Goal: Transaction & Acquisition: Purchase product/service

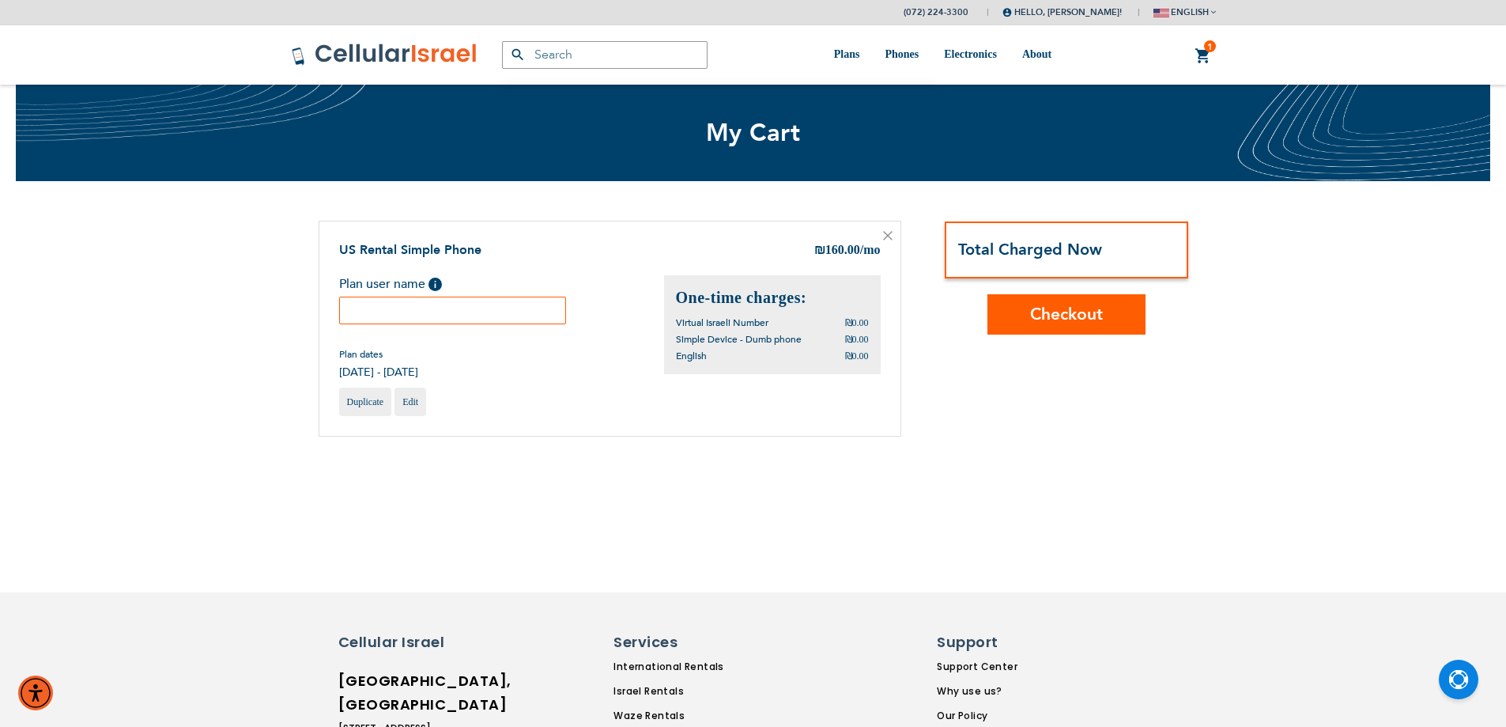
click at [1074, 319] on span "Checkout" at bounding box center [1066, 314] width 73 height 23
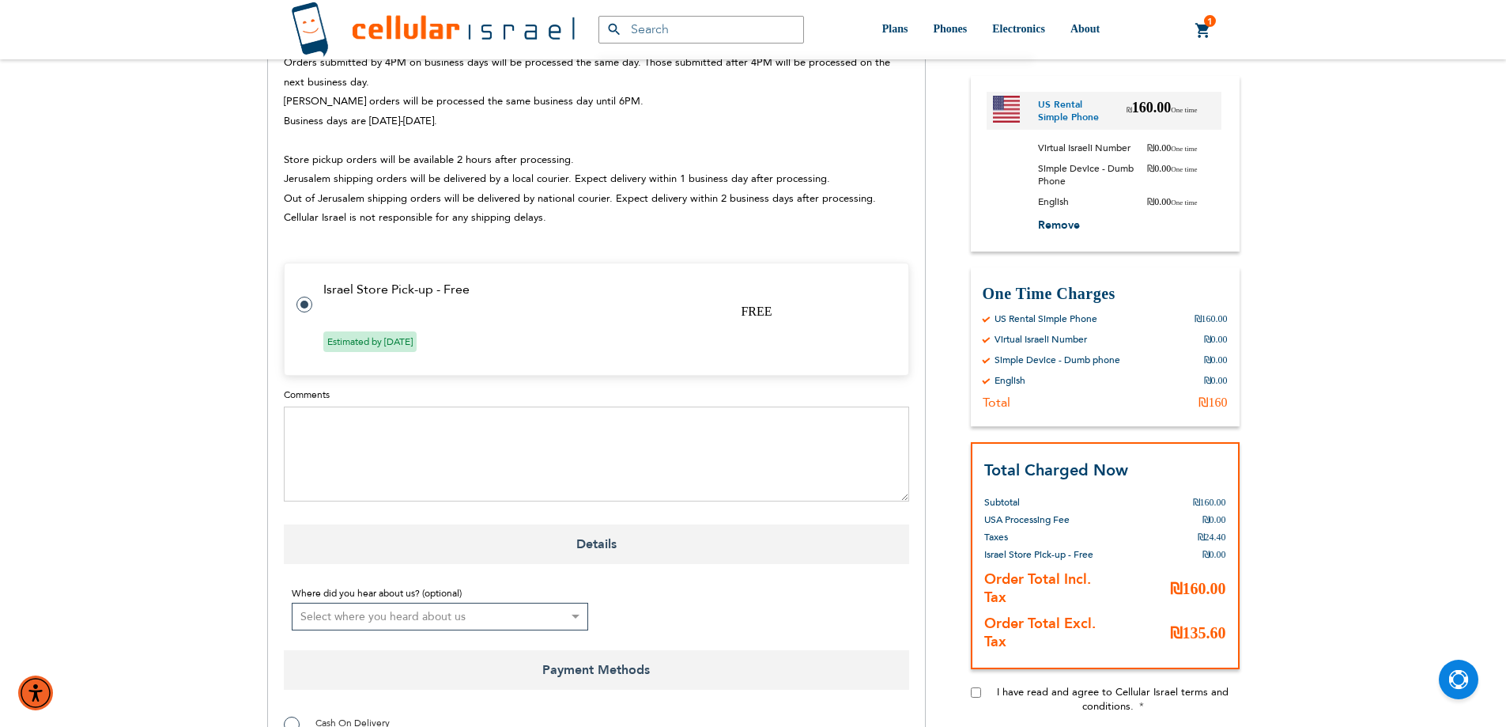
scroll to position [712, 0]
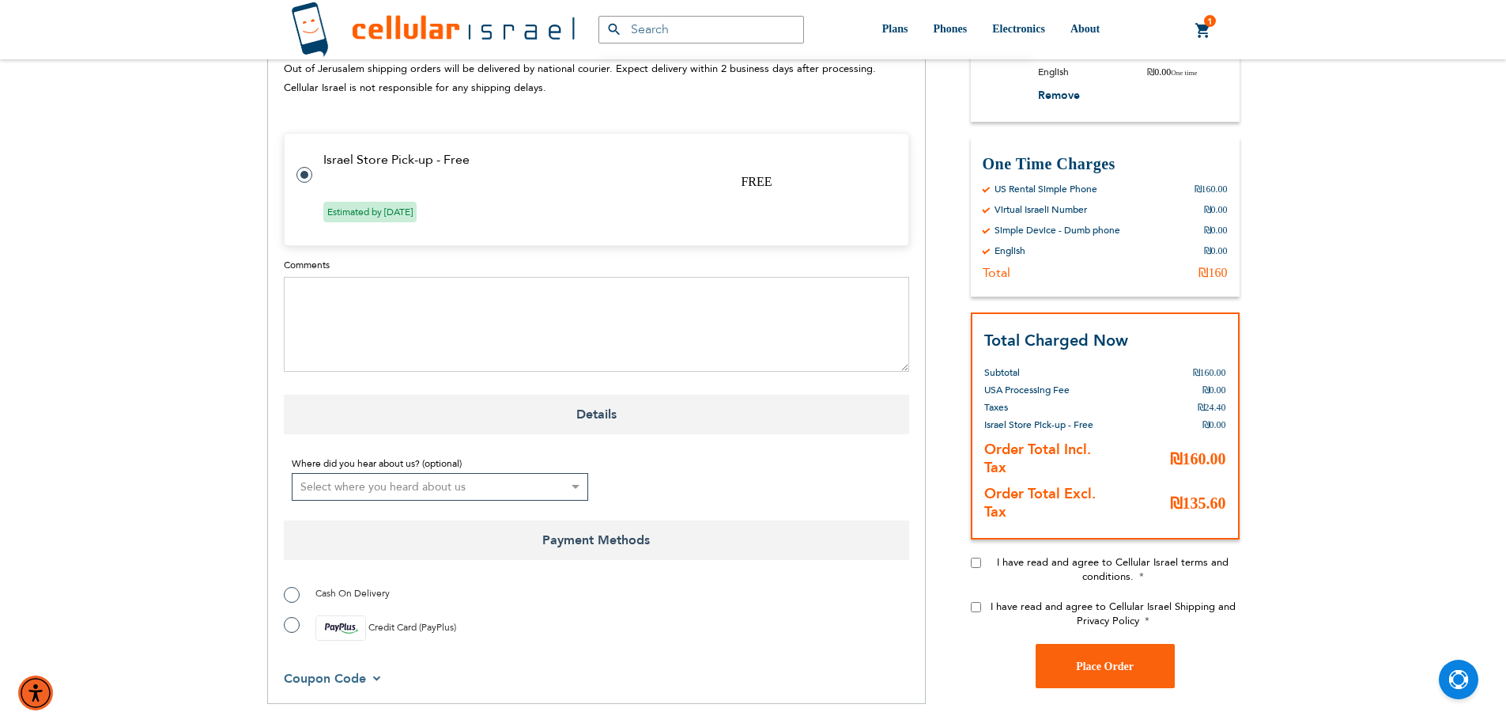
click at [975, 558] on input "I have read and agree to Cellular Israel terms and conditions." at bounding box center [976, 563] width 10 height 10
checkbox input "true"
click at [980, 602] on input "I have read and agree to Cellular Israel Shipping and Privacy Policy" at bounding box center [976, 607] width 10 height 10
checkbox input "true"
click at [287, 615] on label "Credit Card (PayPlus)" at bounding box center [370, 627] width 172 height 25
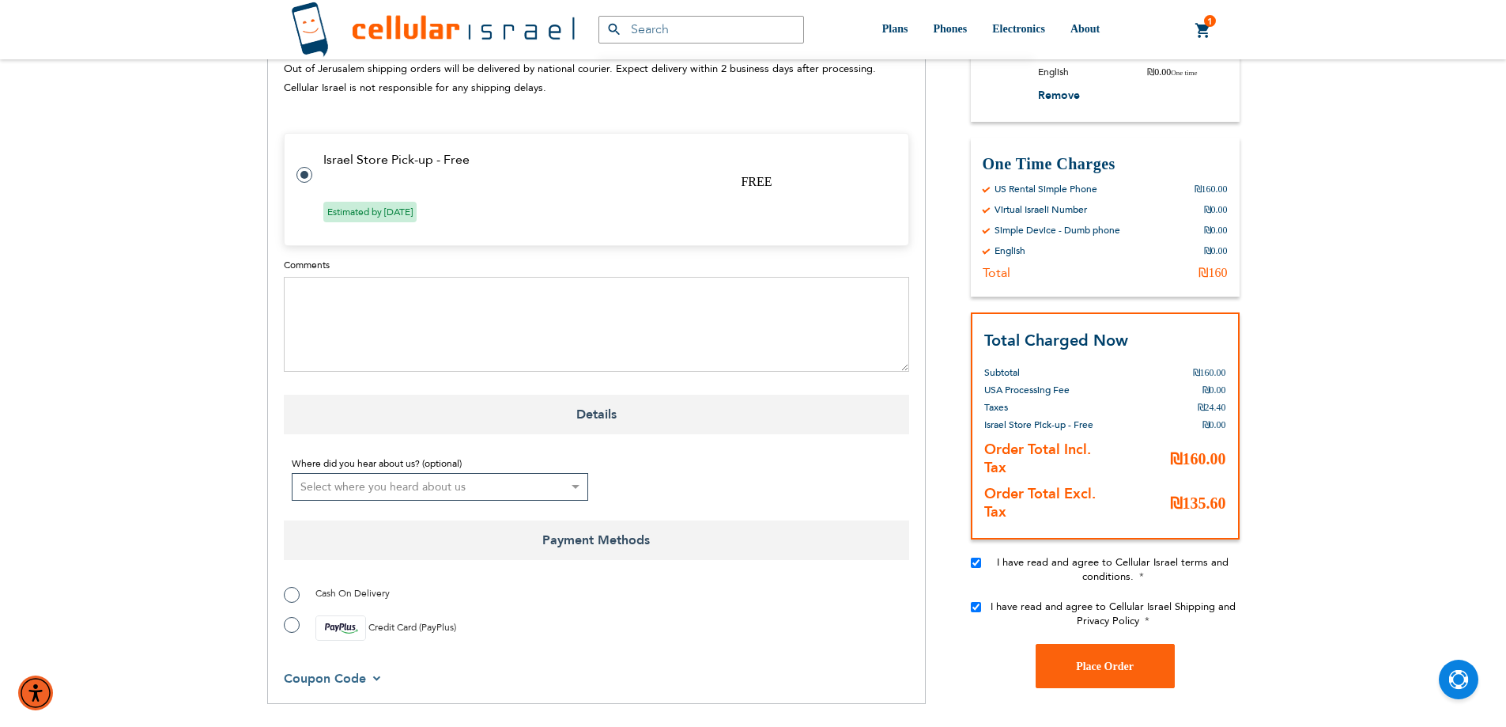
radio input "true"
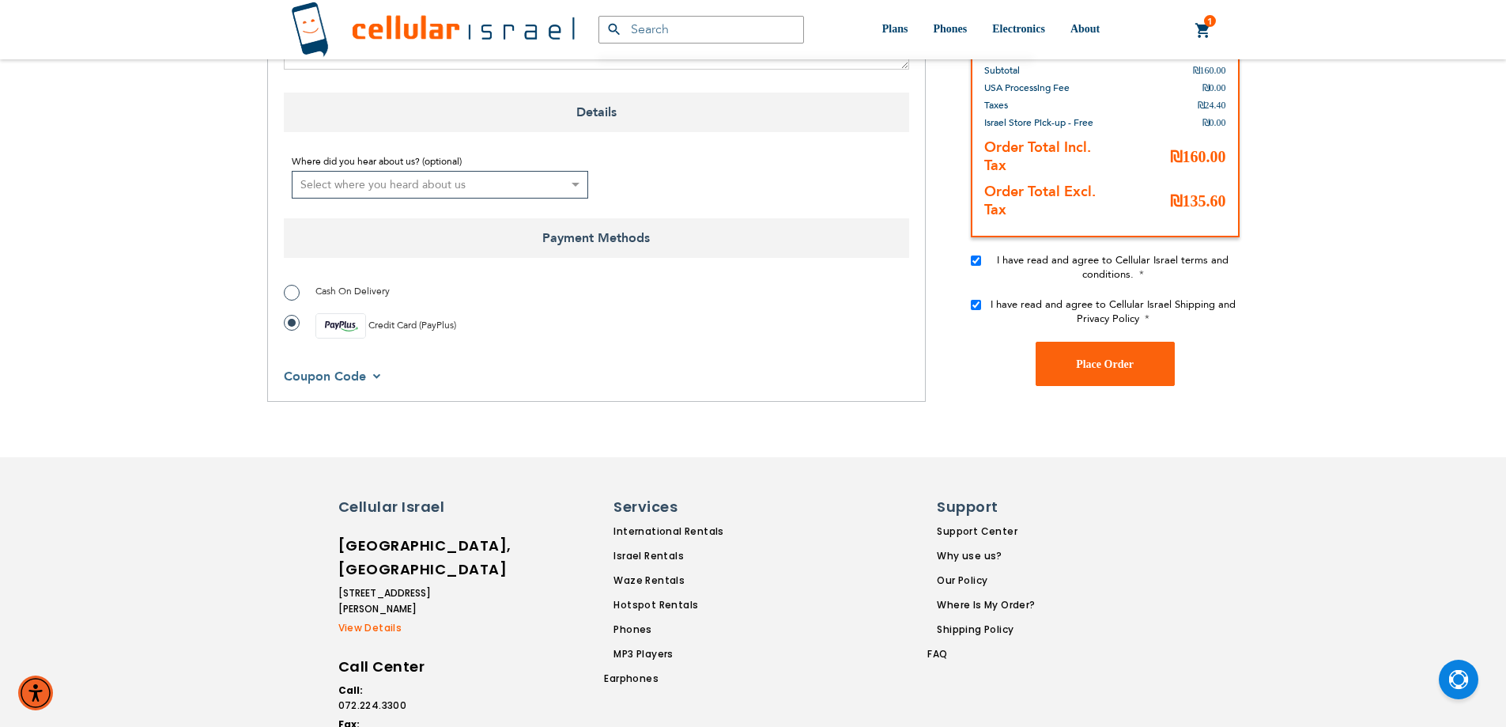
scroll to position [1028, 0]
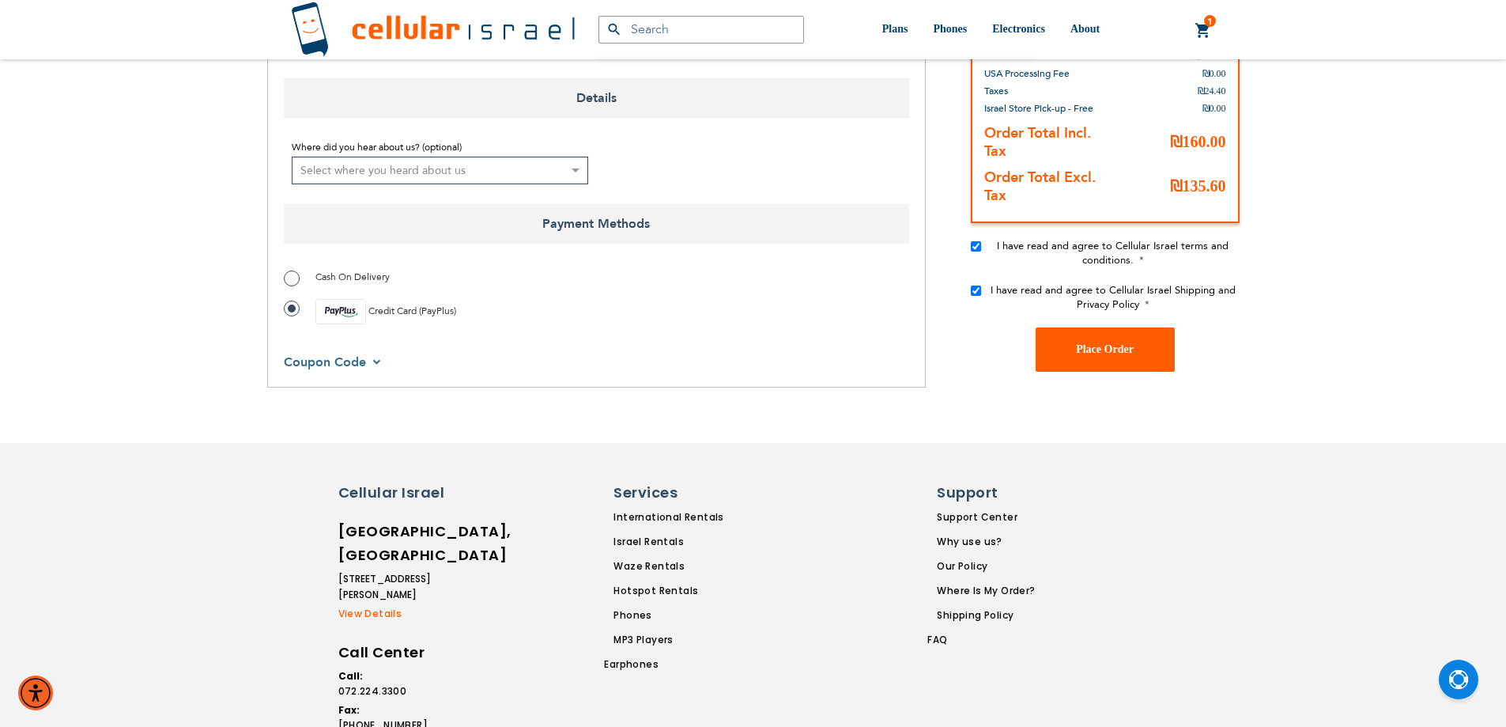
click at [1065, 327] on button "Place Order" at bounding box center [1105, 349] width 139 height 44
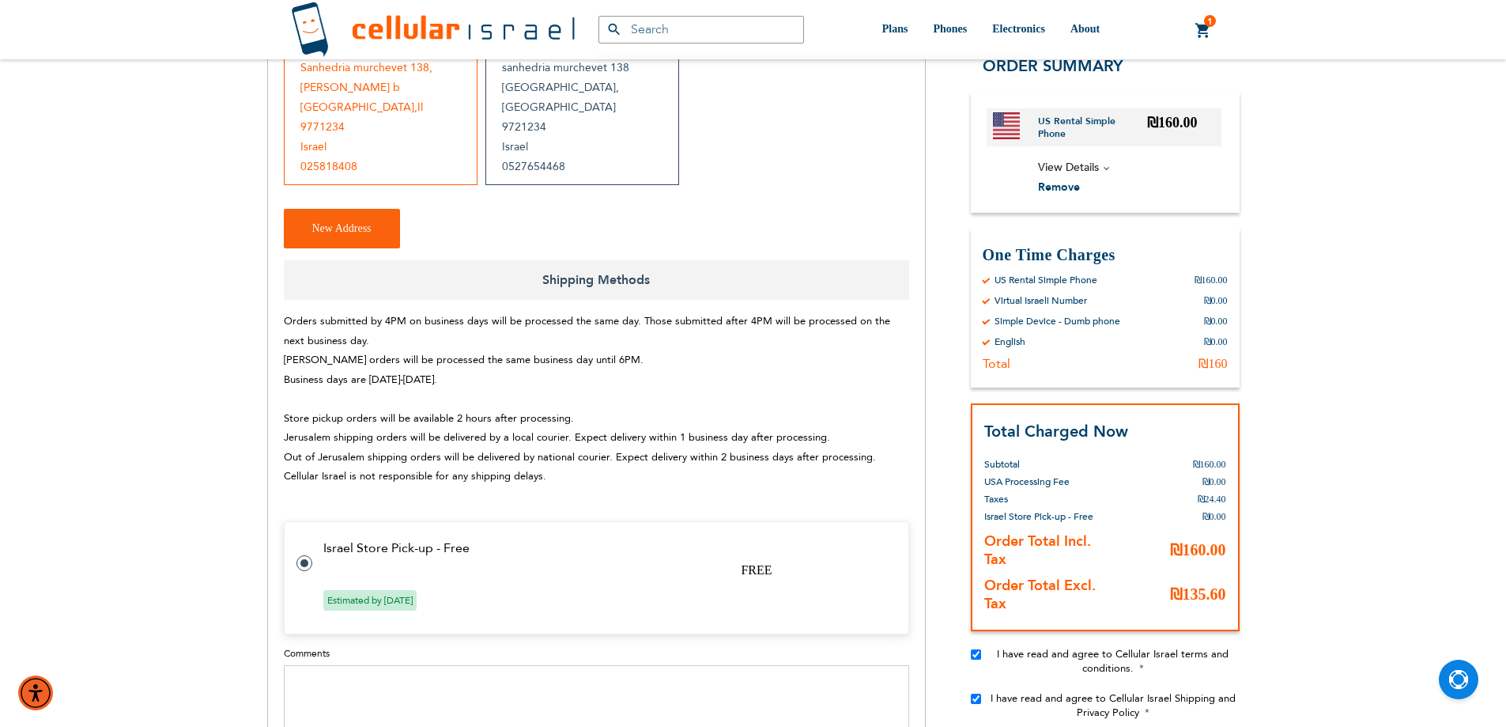
scroll to position [170, 0]
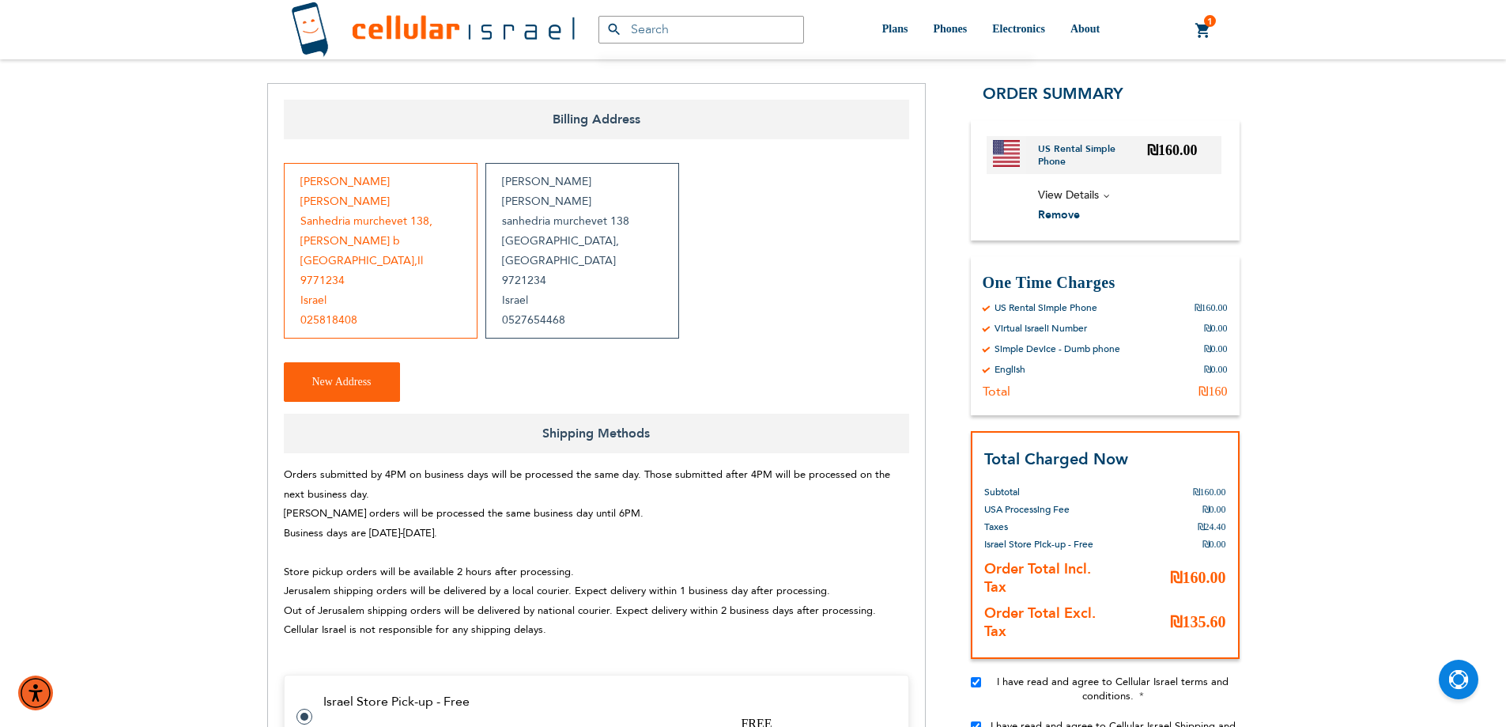
click at [520, 211] on div "Yaakov Skoczylas sanhedria murchevet 138 jerusalem , jerusalem 9721234 Israel 0…" at bounding box center [583, 251] width 194 height 176
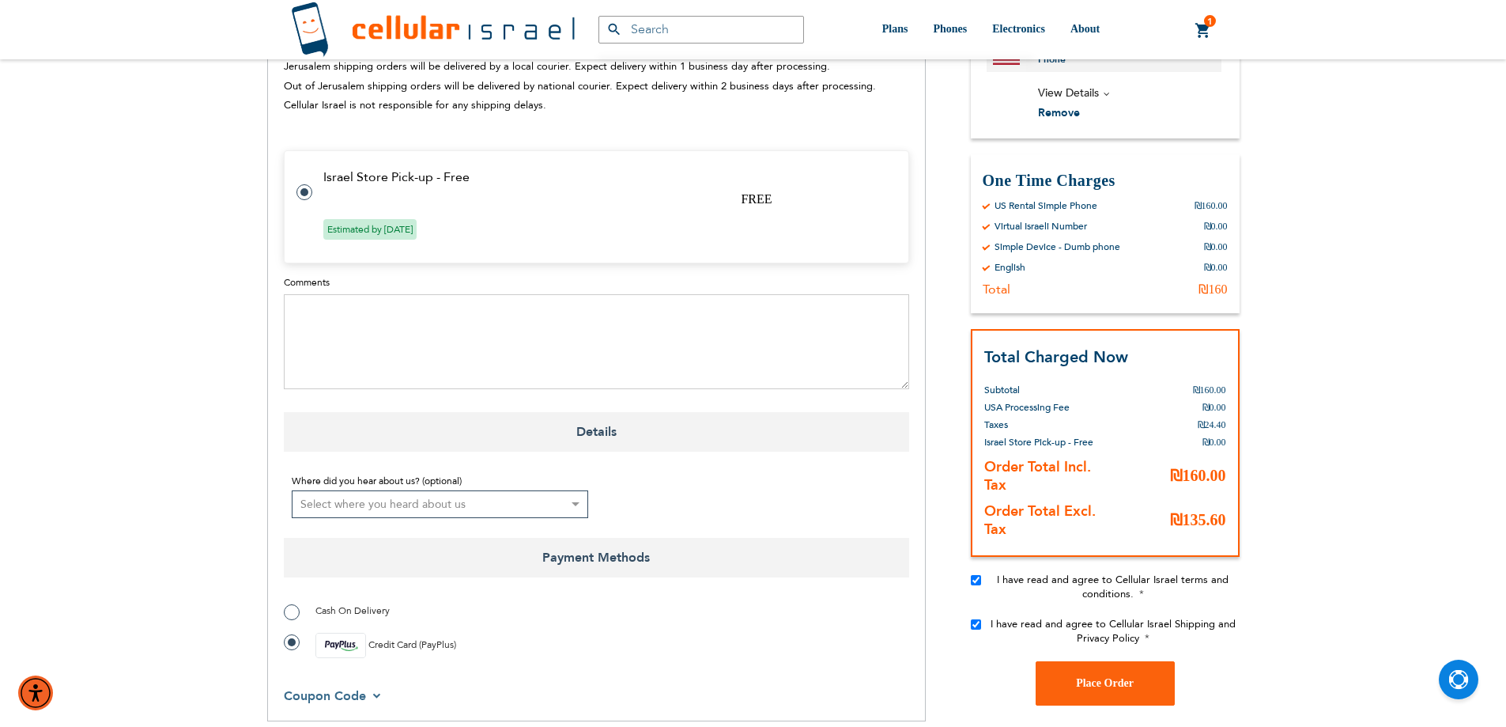
scroll to position [882, 0]
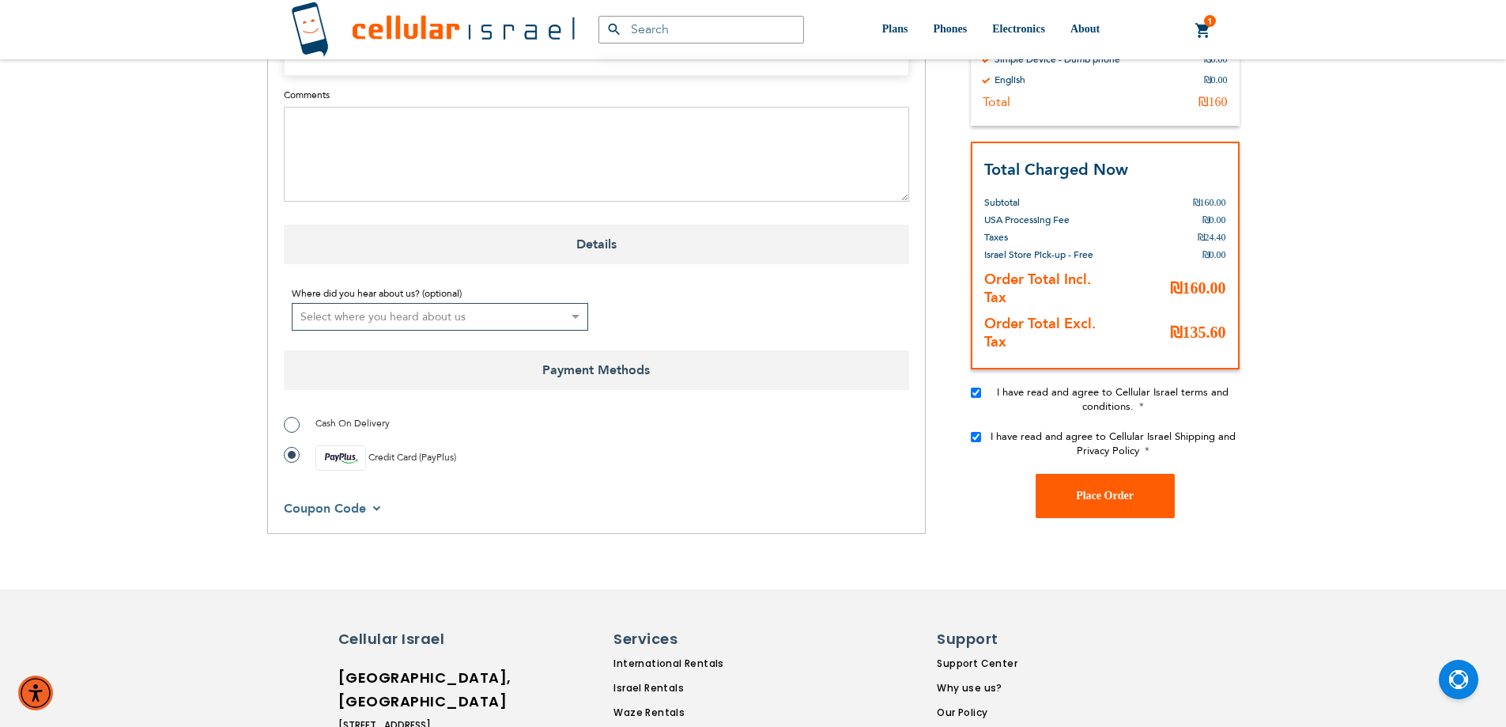
click at [1110, 474] on button "Place Order" at bounding box center [1105, 496] width 139 height 44
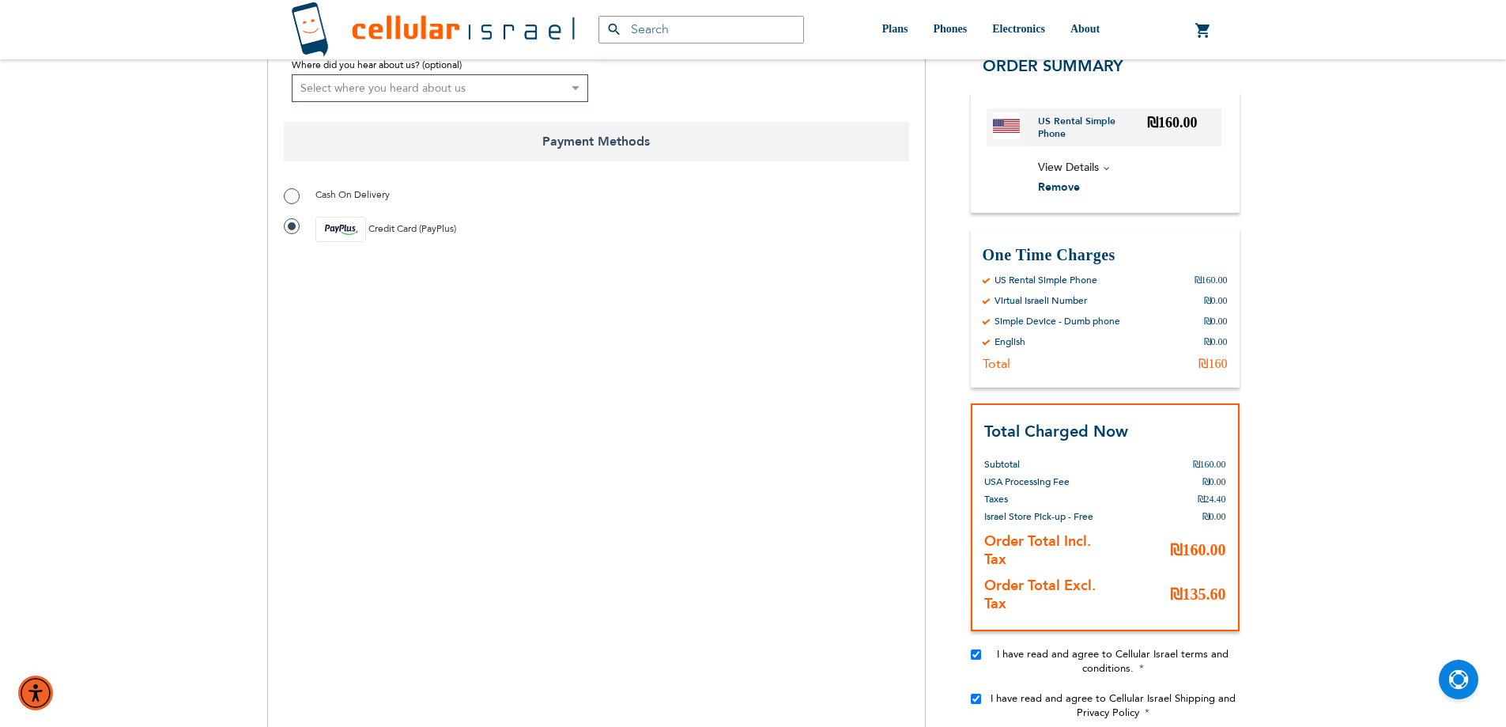
scroll to position [1119, 0]
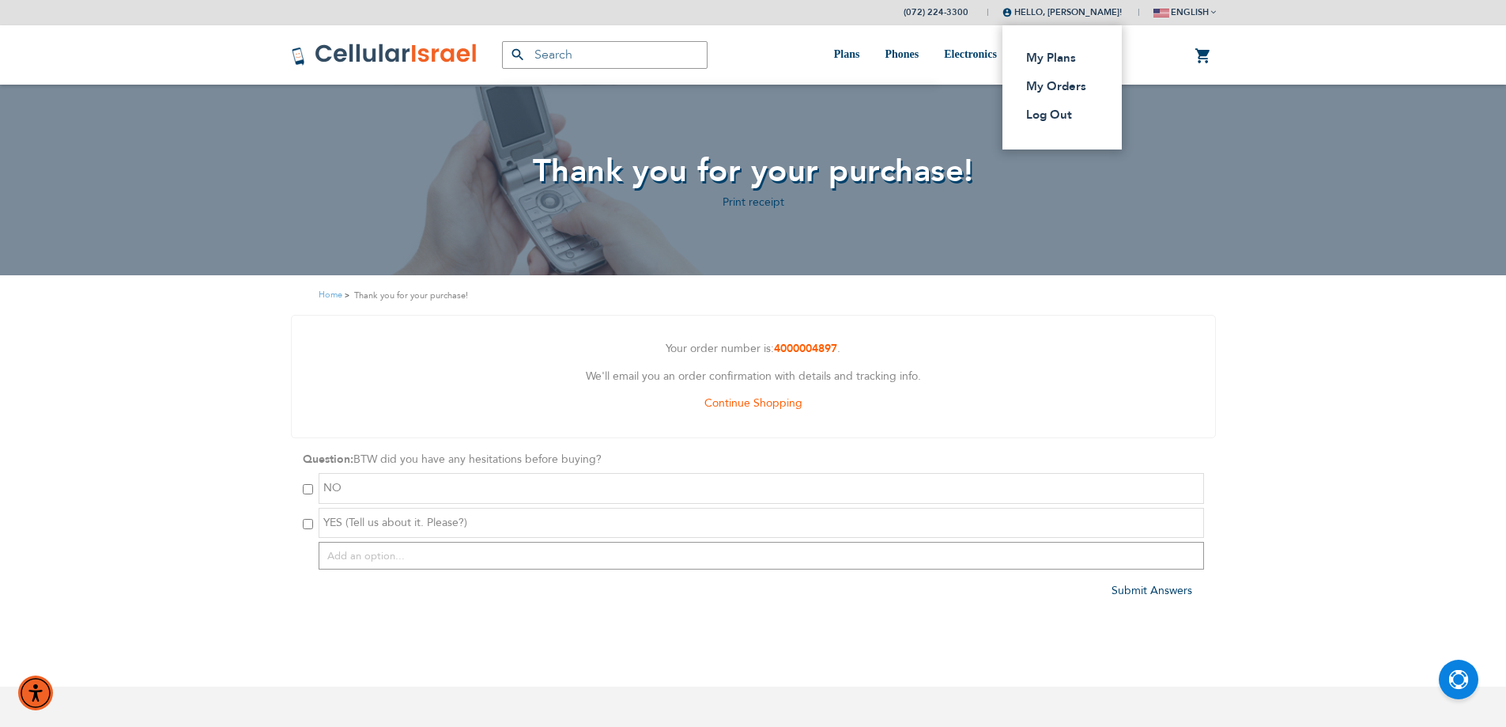
drag, startPoint x: 1017, startPoint y: 12, endPoint x: 1015, endPoint y: 44, distance: 32.5
click at [1018, 12] on span "Hello, [PERSON_NAME]!" at bounding box center [1062, 12] width 119 height 12
click at [1026, 111] on link "Log Out" at bounding box center [1057, 115] width 62 height 16
